Goal: Information Seeking & Learning: Learn about a topic

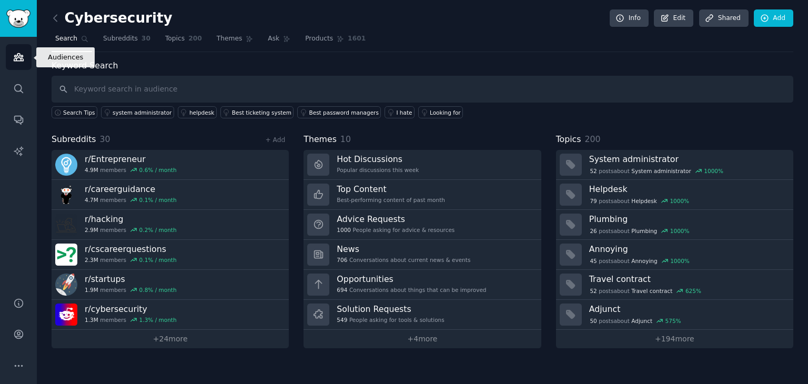
click at [25, 56] on link "Audiences" at bounding box center [19, 57] width 26 height 26
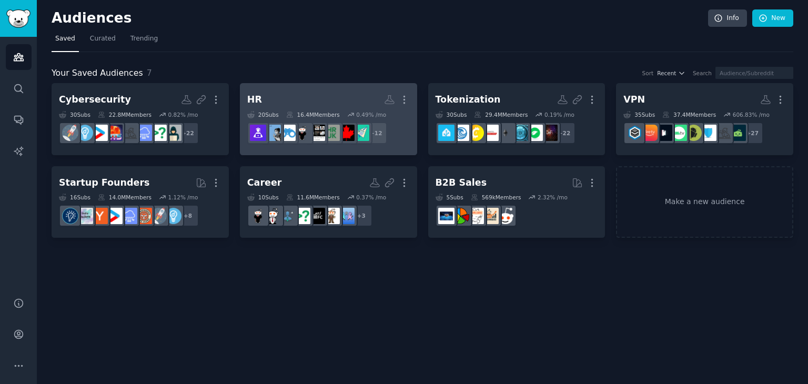
click at [324, 87] on link "HR More 20 Sub s 16.4M Members 0.49 % /mo + 12" at bounding box center [328, 119] width 177 height 72
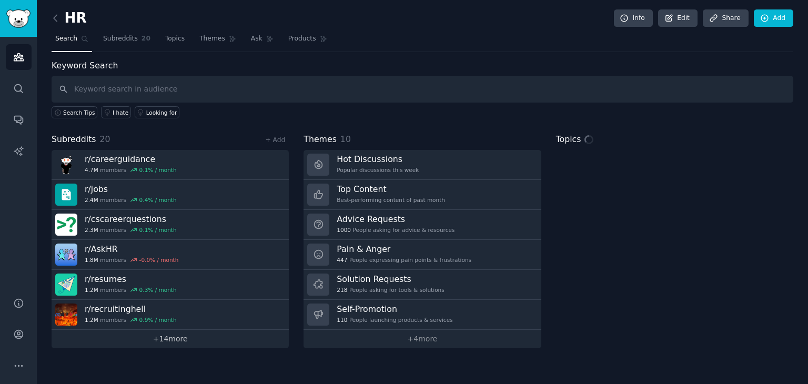
click at [165, 336] on link "+ 14 more" at bounding box center [170, 339] width 237 height 18
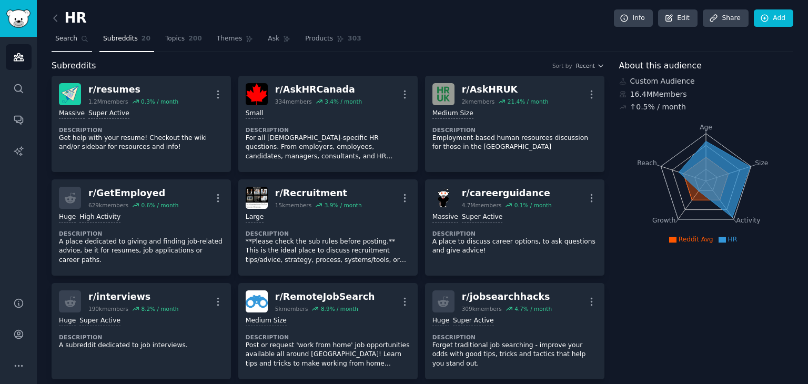
click at [80, 44] on link "Search" at bounding box center [72, 42] width 40 height 22
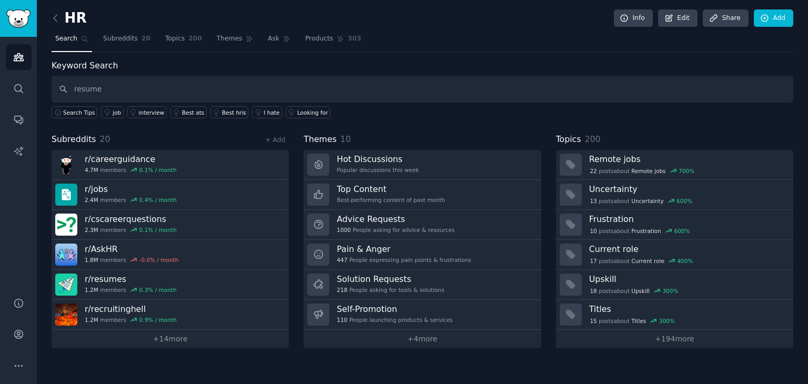
type input "resume"
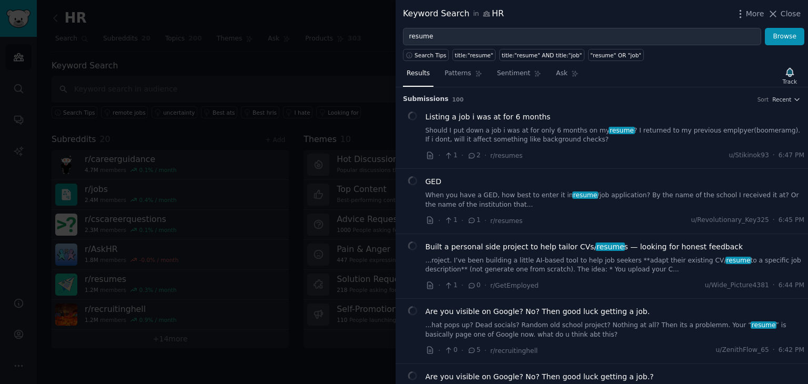
click at [779, 93] on div "Submission s 100 Sort Recent" at bounding box center [602, 95] width 398 height 17
click at [780, 96] on span "Recent" at bounding box center [781, 99] width 19 height 7
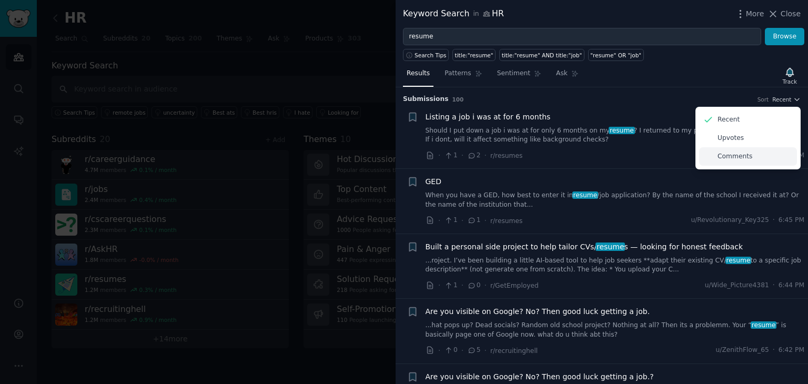
click at [742, 157] on p "Comments" at bounding box center [734, 156] width 35 height 9
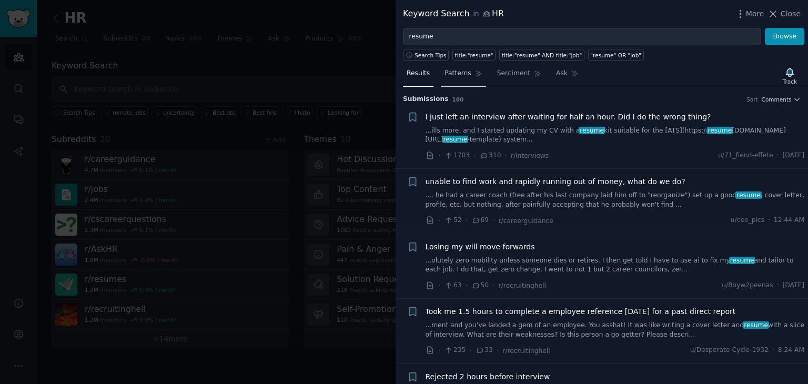
click at [459, 72] on span "Patterns" at bounding box center [457, 73] width 26 height 9
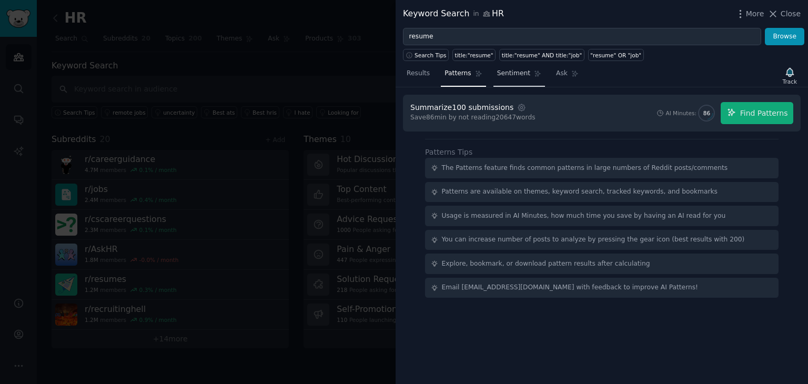
click at [497, 75] on span "Sentiment" at bounding box center [513, 73] width 33 height 9
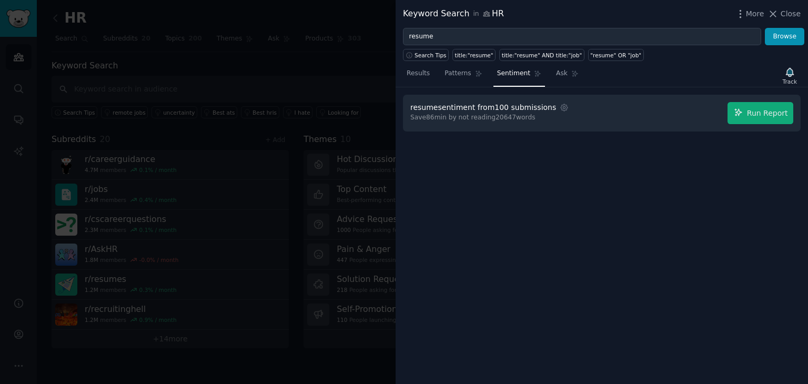
click at [293, 115] on div at bounding box center [404, 192] width 808 height 384
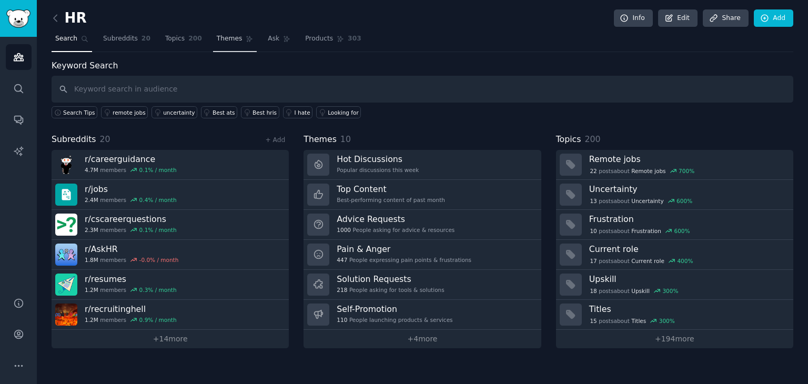
click at [217, 42] on span "Themes" at bounding box center [230, 38] width 26 height 9
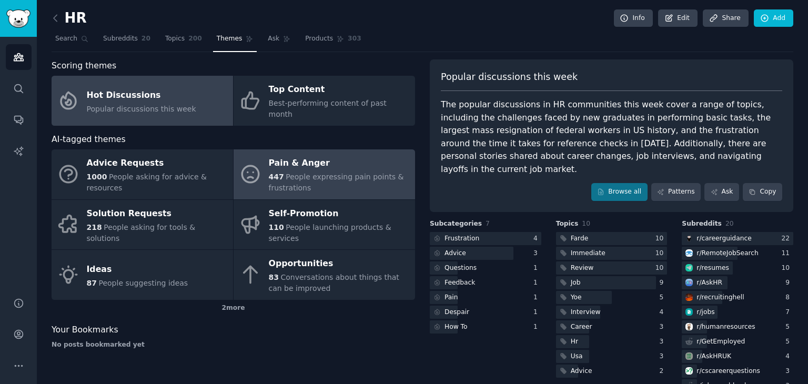
click at [339, 172] on span "People expressing pain points & frustrations" at bounding box center [336, 181] width 135 height 19
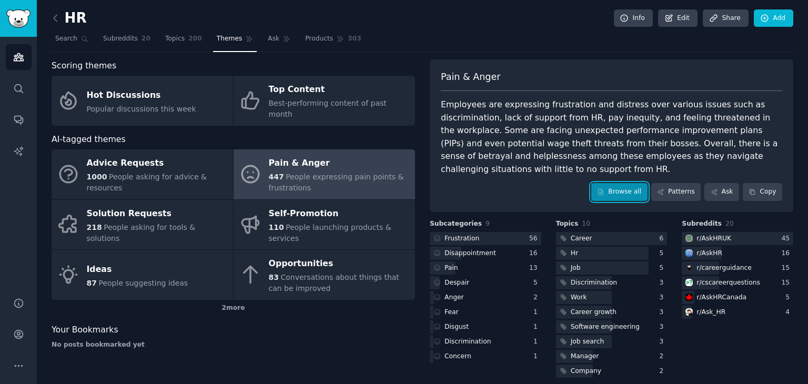
click at [627, 183] on link "Browse all" at bounding box center [619, 192] width 56 height 18
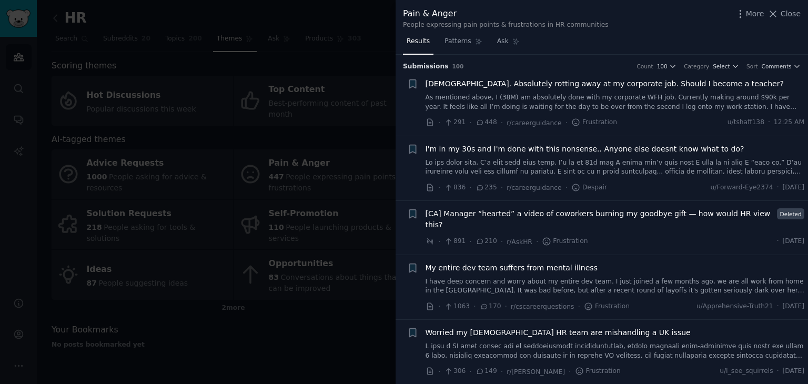
click at [555, 88] on span "[DEMOGRAPHIC_DATA]. Absolutely rotting away at my corporate job. Should I becom…" at bounding box center [604, 83] width 358 height 11
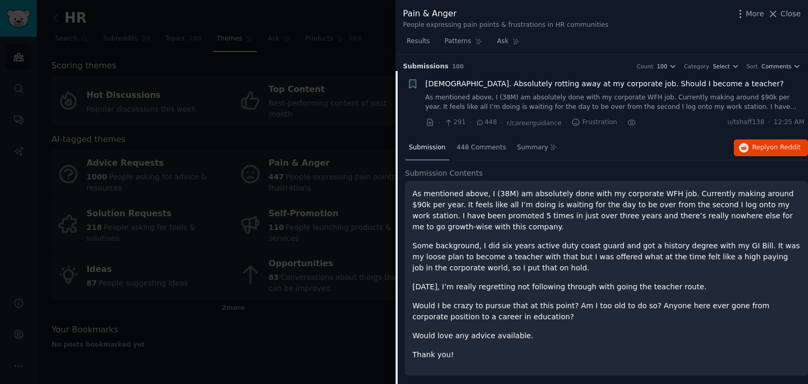
scroll to position [16, 0]
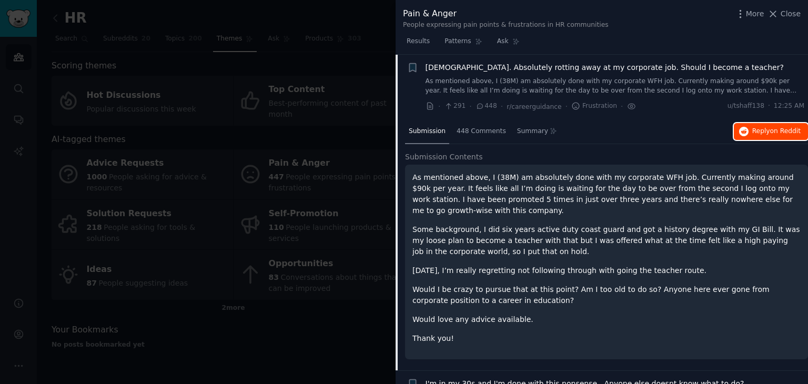
click at [758, 133] on span "Reply on Reddit" at bounding box center [776, 131] width 48 height 9
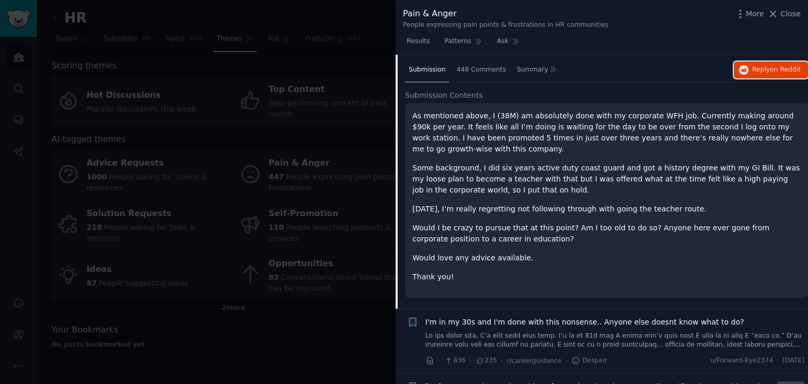
scroll to position [0, 0]
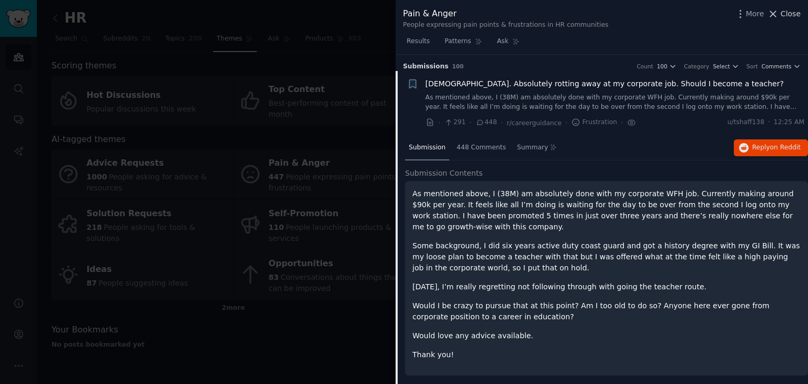
click at [773, 15] on icon at bounding box center [772, 13] width 11 height 11
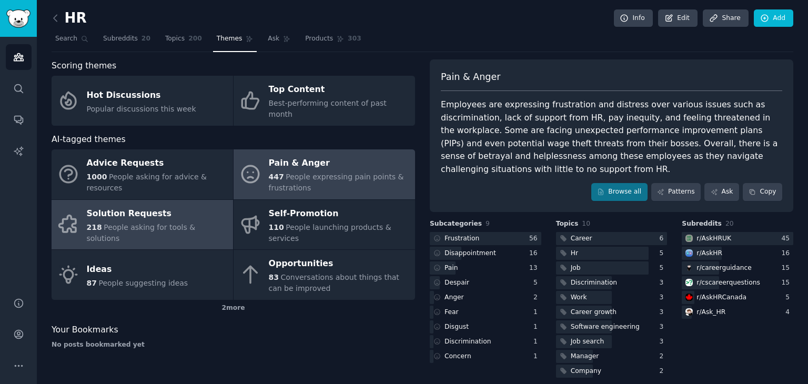
click at [131, 205] on div "Solution Requests" at bounding box center [157, 213] width 141 height 17
